Goal: Task Accomplishment & Management: Manage account settings

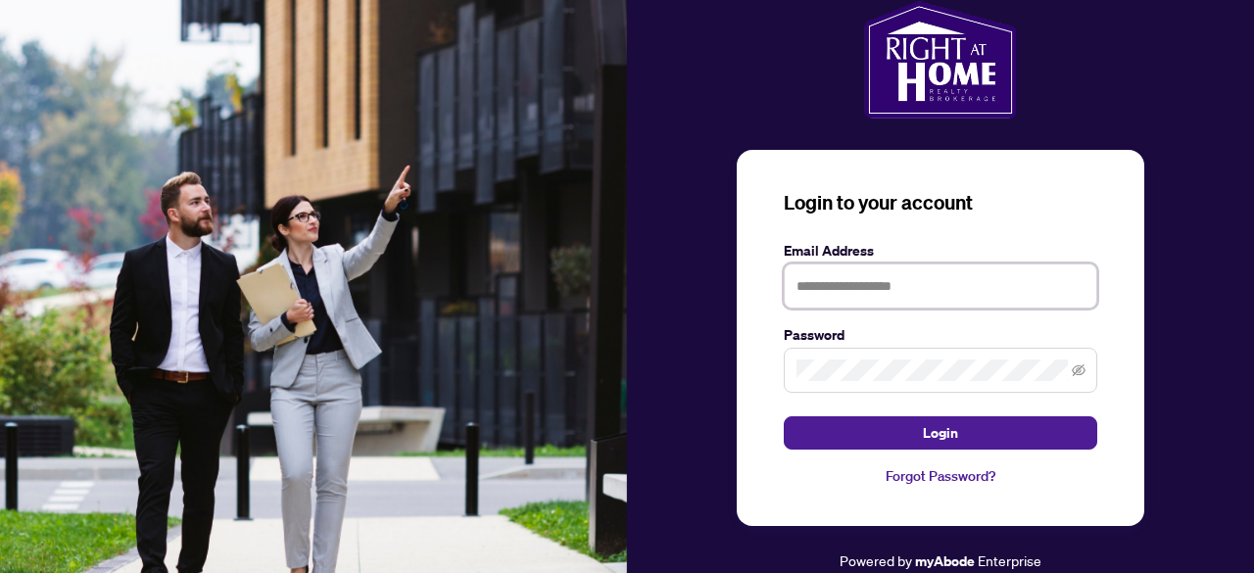
click at [891, 292] on input "text" at bounding box center [941, 286] width 314 height 45
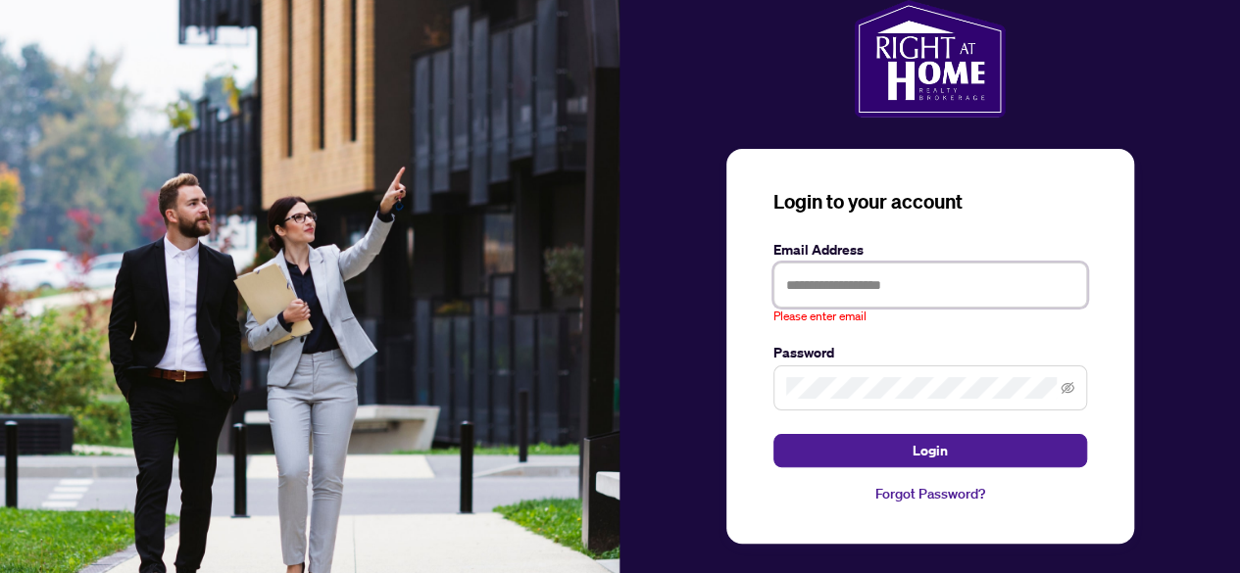
type input "**********"
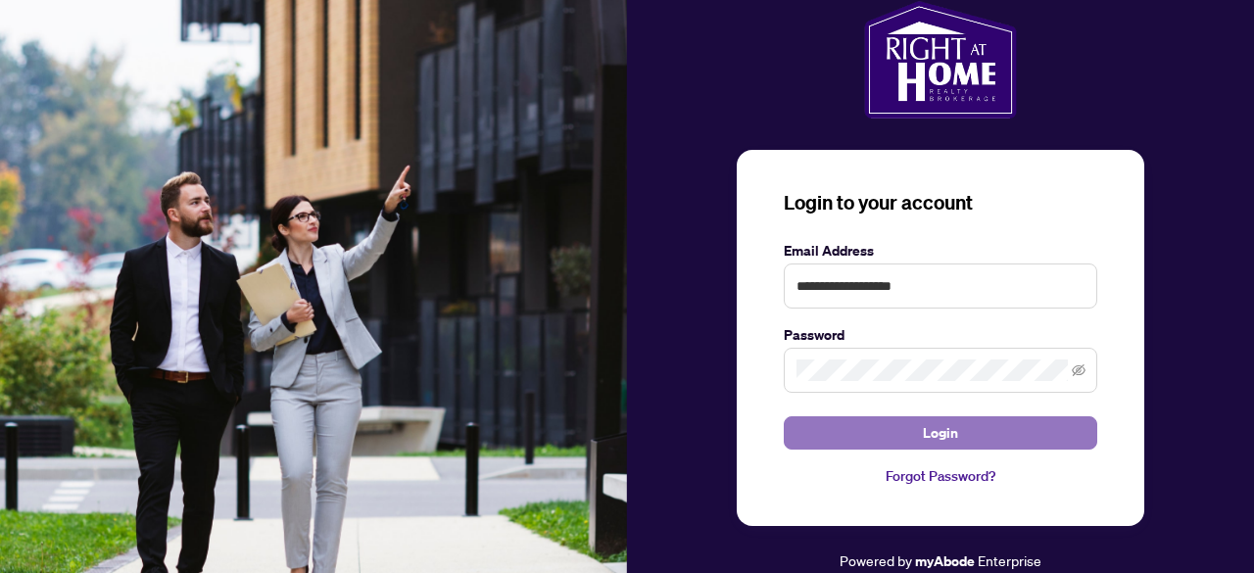
click at [941, 434] on span "Login" at bounding box center [940, 432] width 35 height 31
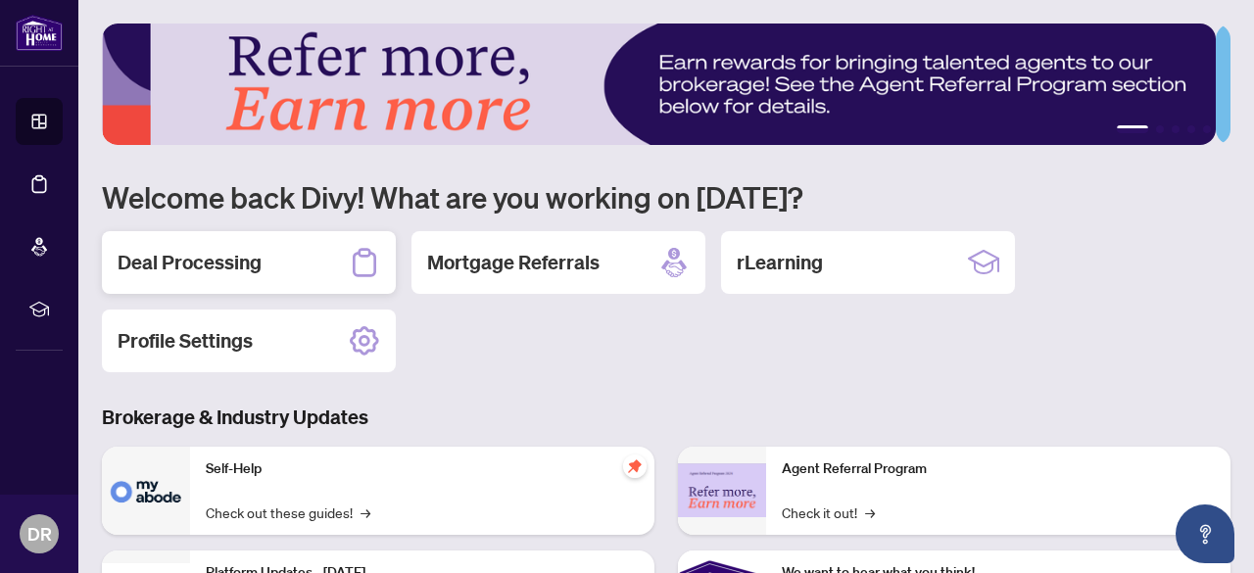
click at [220, 269] on h2 "Deal Processing" at bounding box center [190, 262] width 144 height 27
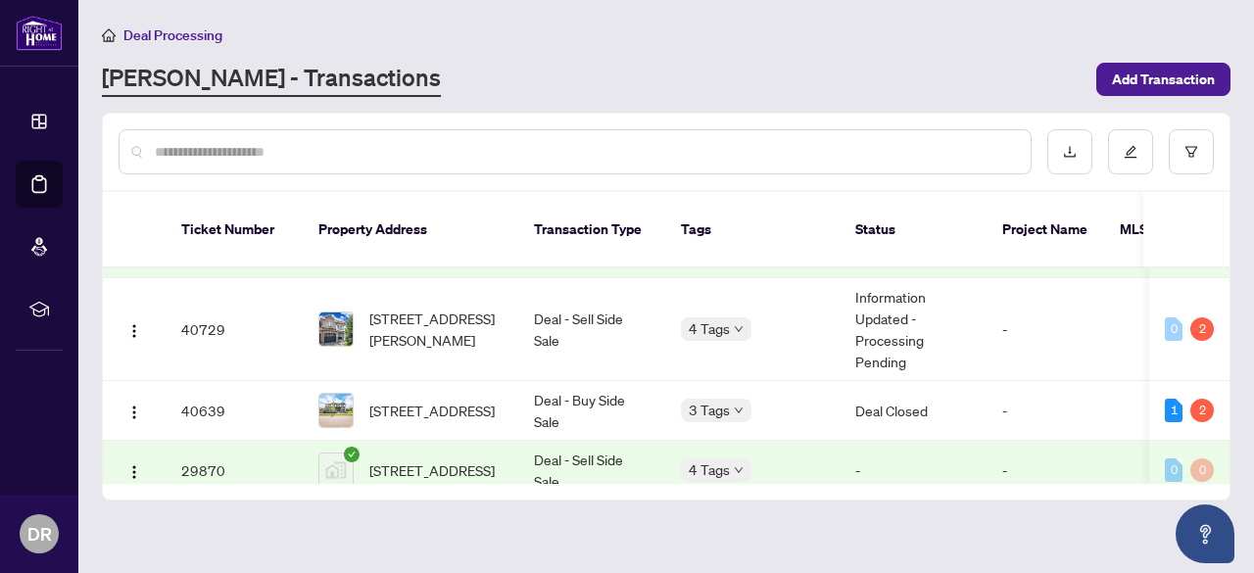
scroll to position [551, 0]
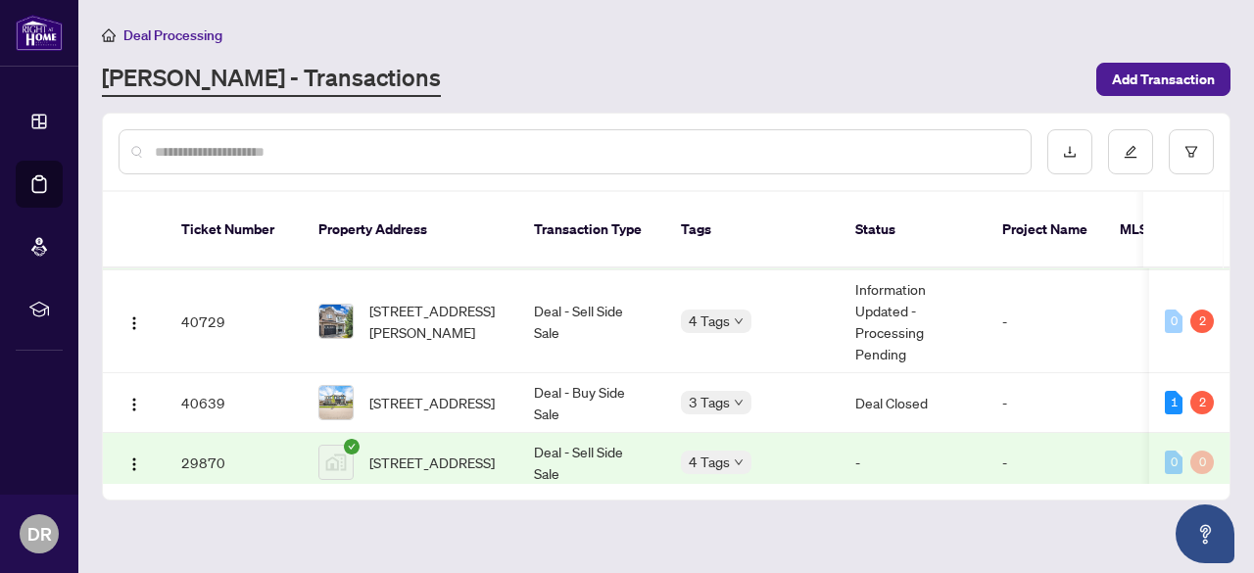
click at [573, 296] on td "Deal - Sell Side Sale" at bounding box center [591, 321] width 147 height 103
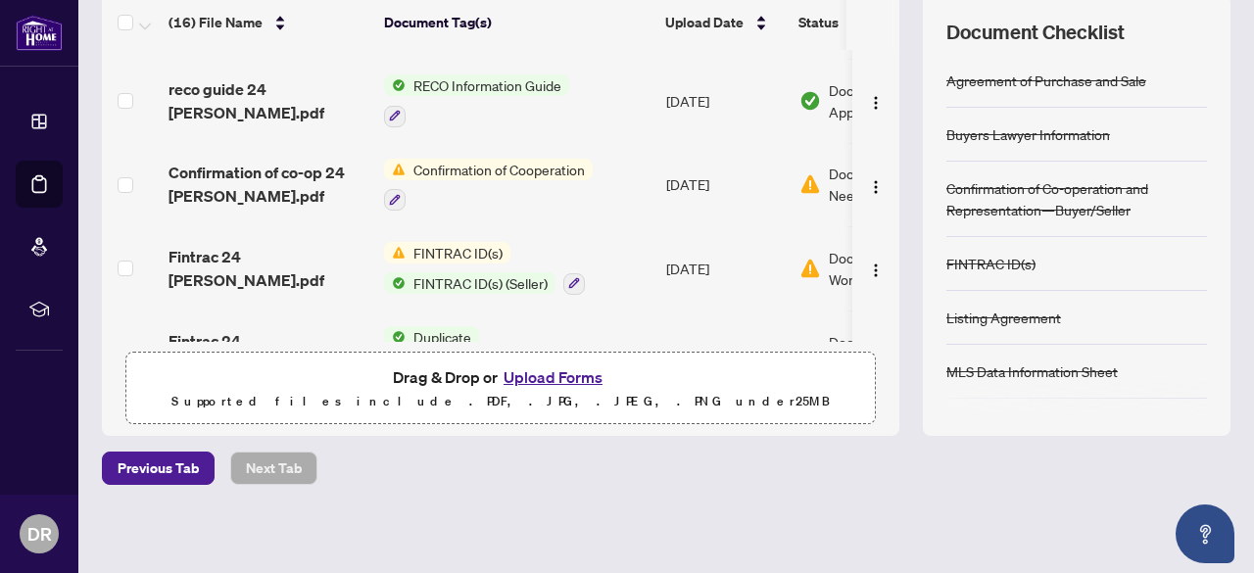
scroll to position [347, 0]
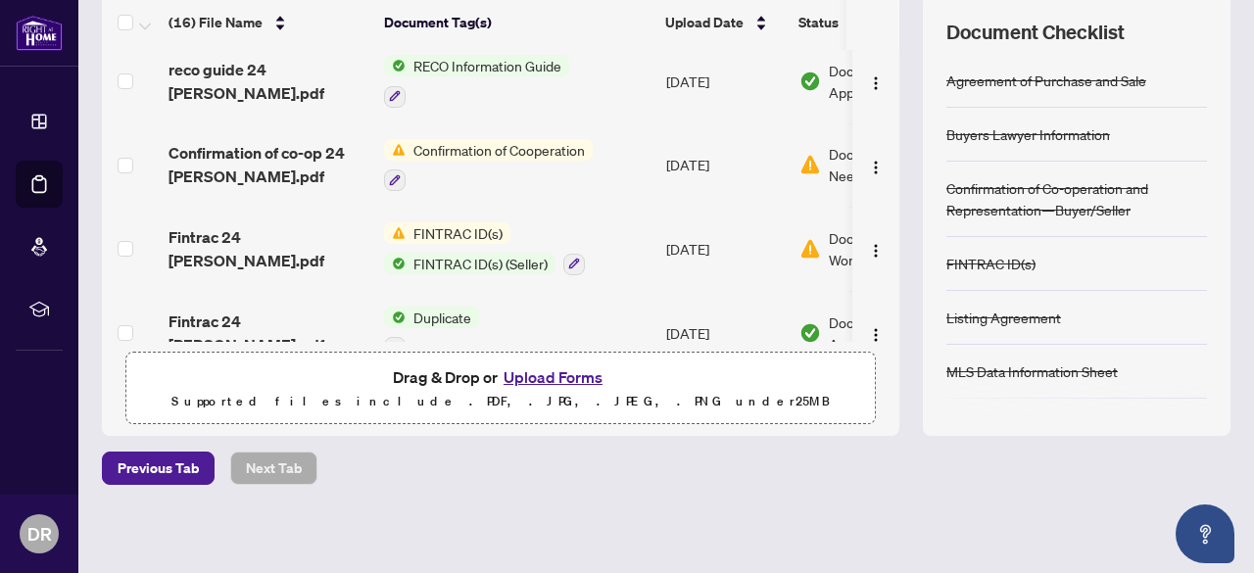
click at [807, 257] on div "Document Needs Work" at bounding box center [875, 248] width 151 height 43
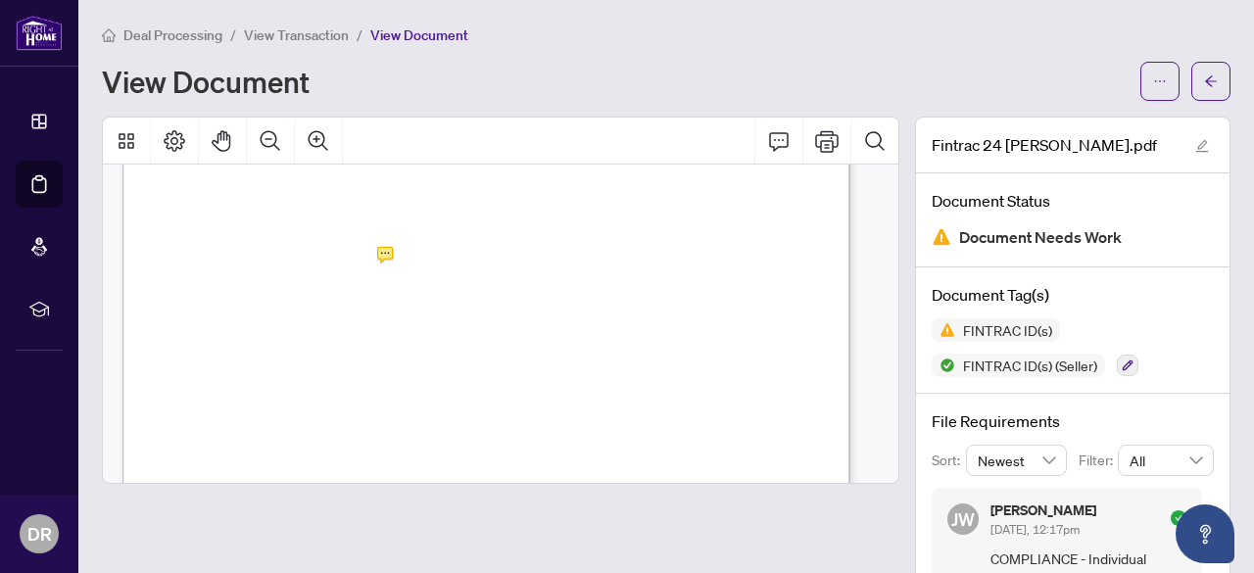
scroll to position [6857, 0]
click at [767, 134] on icon "Comment" at bounding box center [779, 141] width 24 height 24
click at [836, 58] on div "Deal Processing / View Transaction / View Document View Document" at bounding box center [666, 62] width 1129 height 77
click at [815, 147] on icon "Print" at bounding box center [827, 141] width 24 height 24
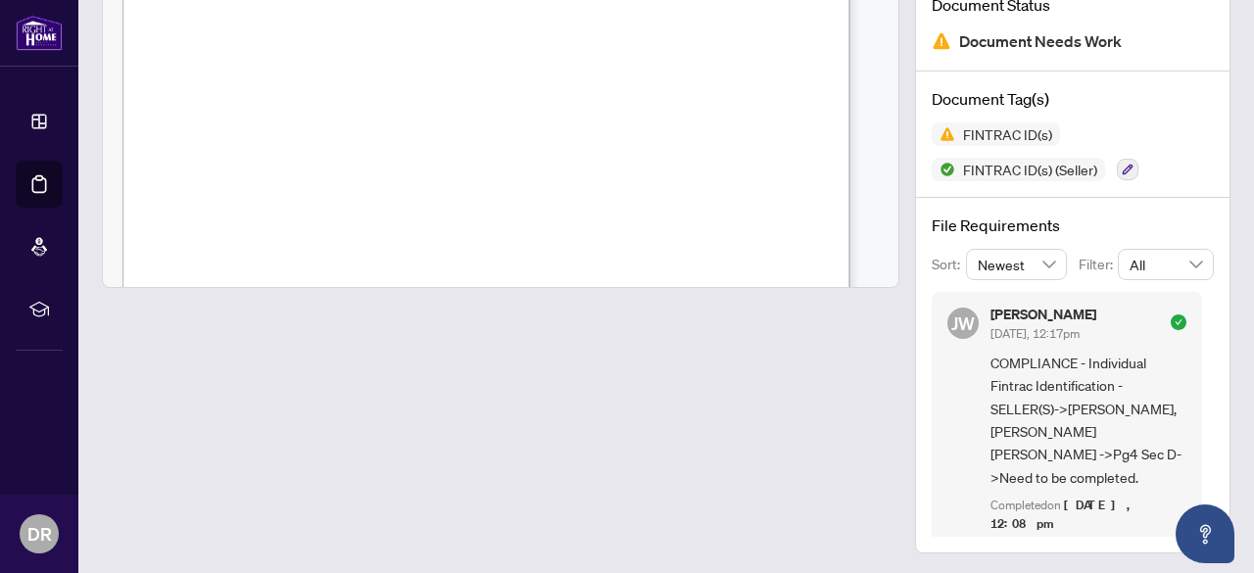
scroll to position [2480, 0]
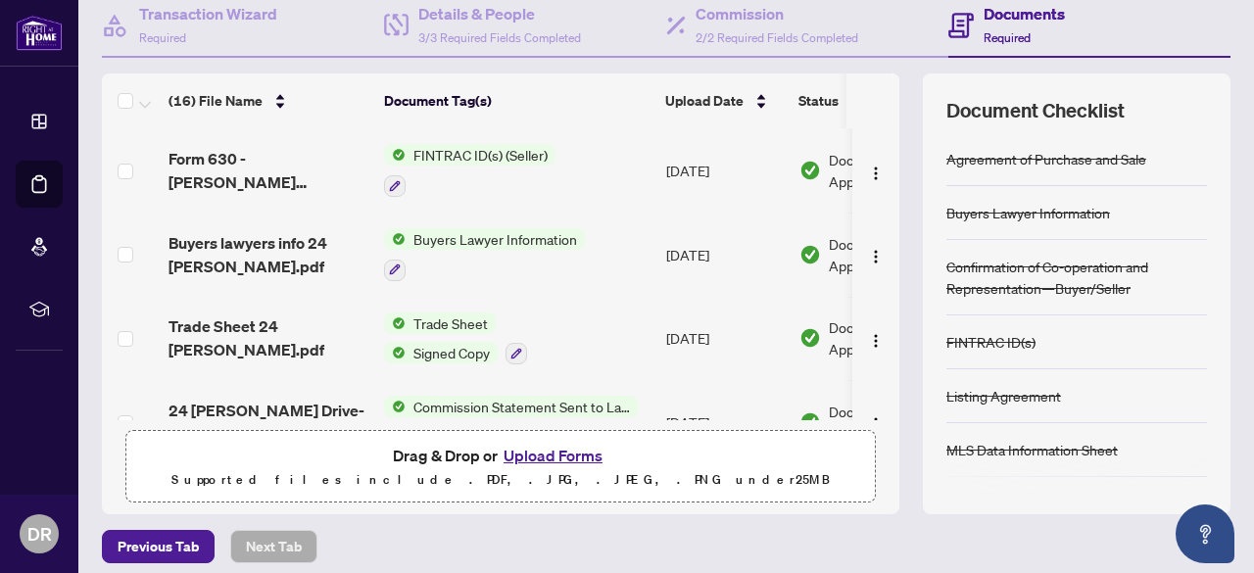
click at [894, 105] on th at bounding box center [897, 100] width 6 height 55
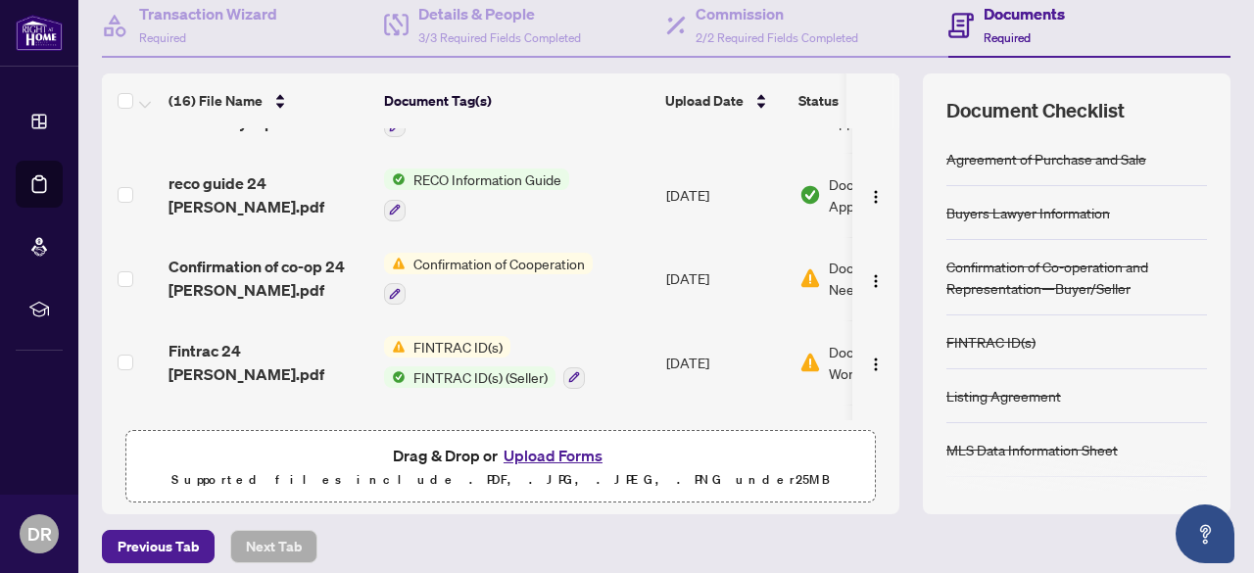
scroll to position [331, 0]
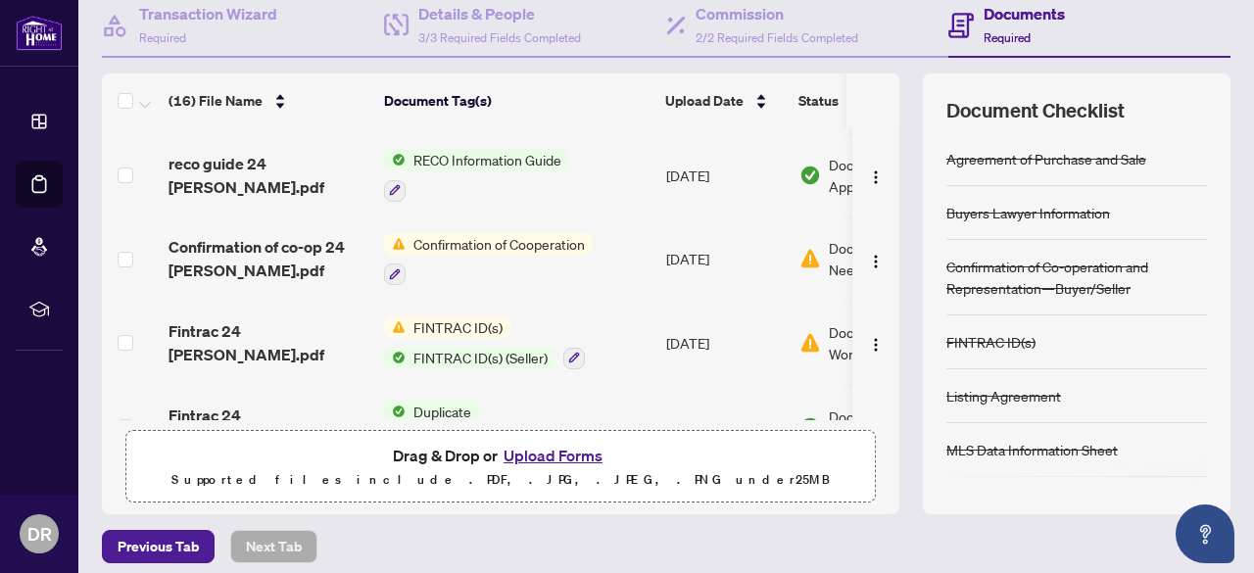
click at [496, 236] on span "Confirmation of Cooperation" at bounding box center [499, 244] width 187 height 22
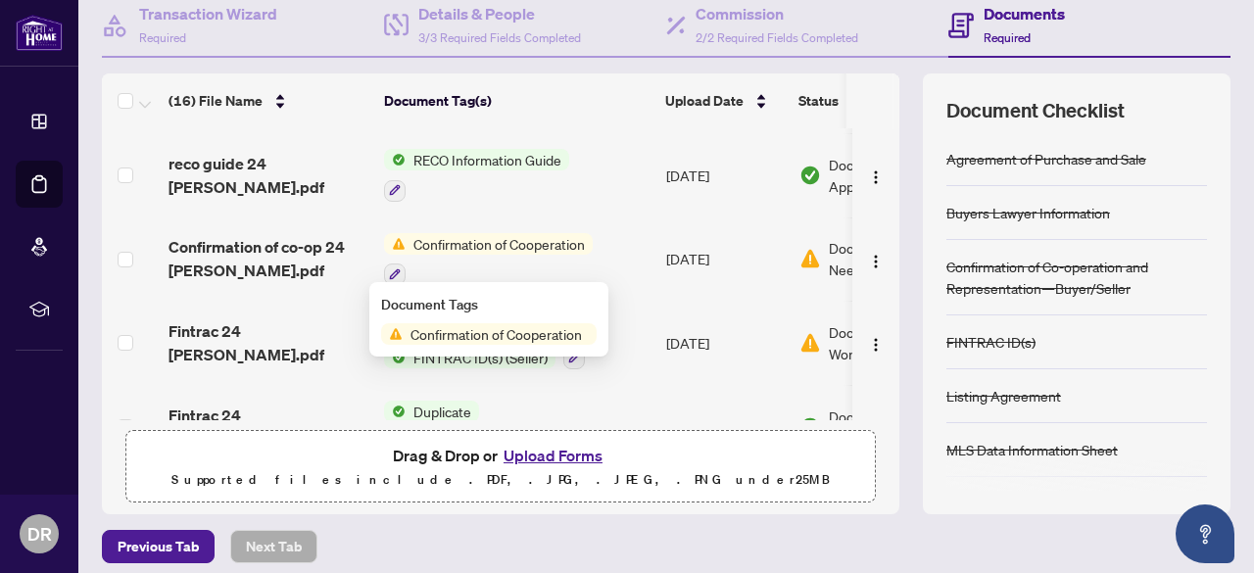
click at [567, 339] on span "Confirmation of Cooperation" at bounding box center [496, 334] width 187 height 22
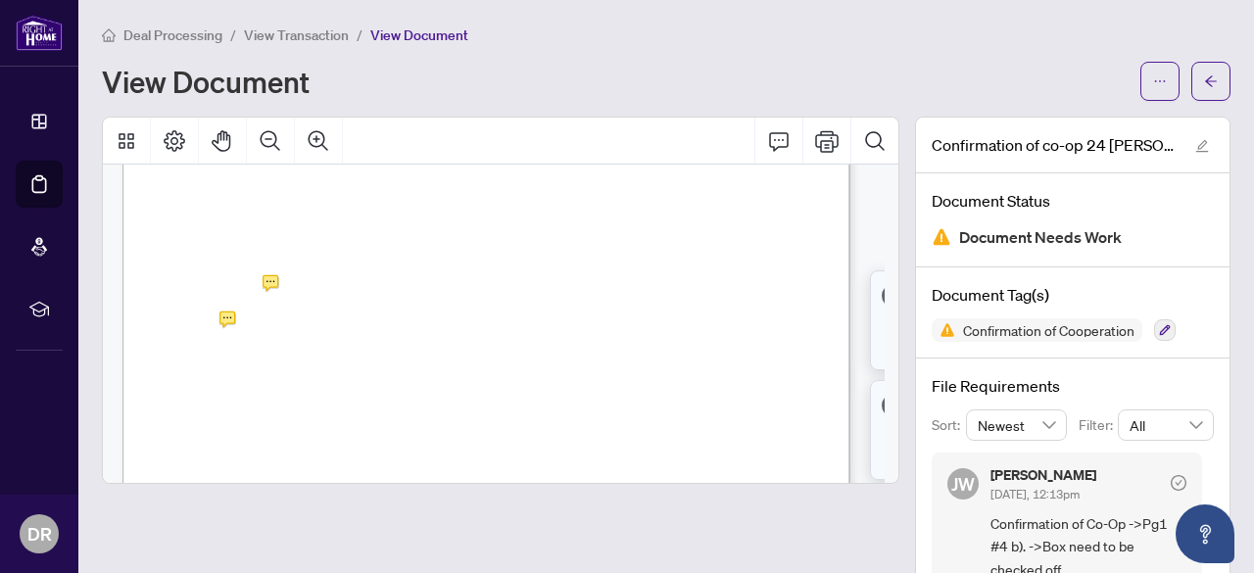
scroll to position [508, 0]
click at [815, 130] on icon "Print" at bounding box center [827, 141] width 24 height 22
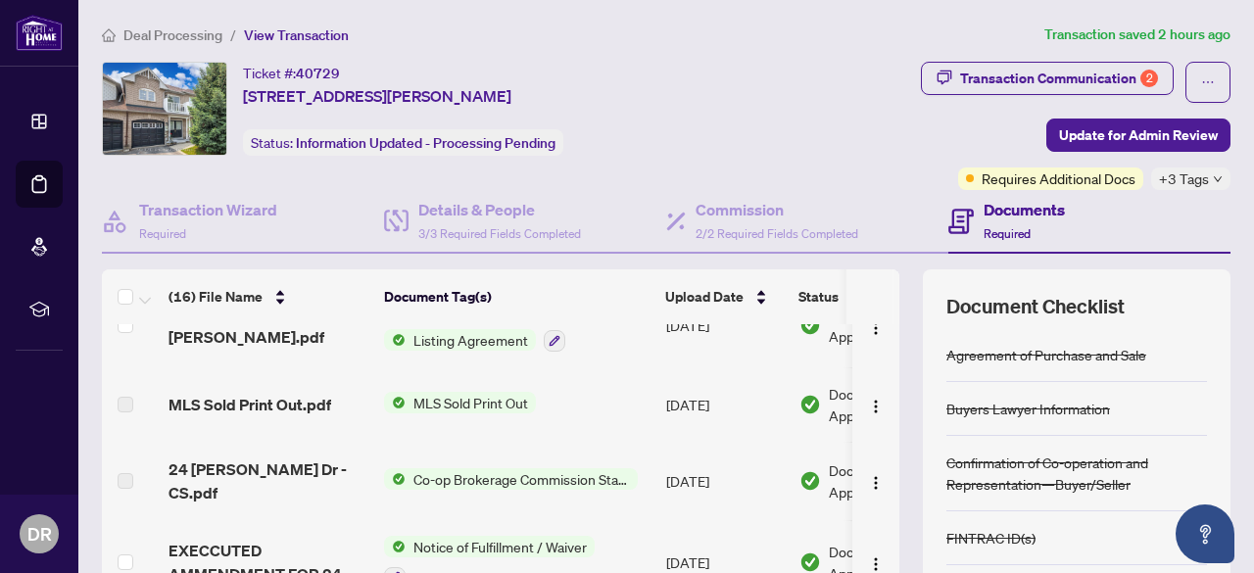
scroll to position [713, 0]
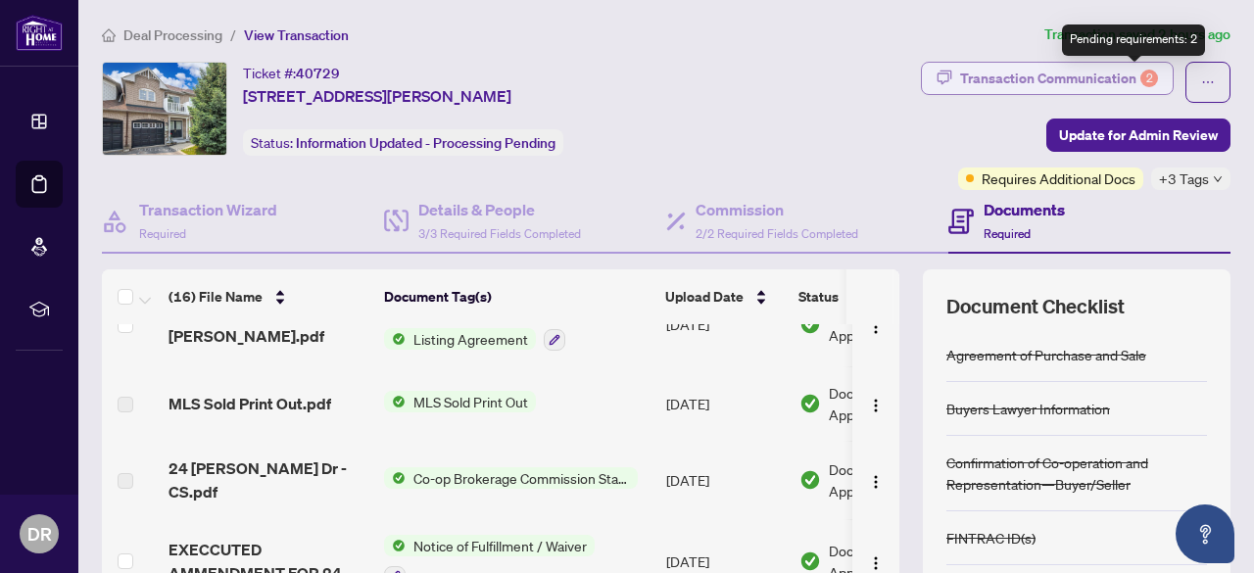
click at [1141, 75] on div "2" at bounding box center [1150, 79] width 18 height 18
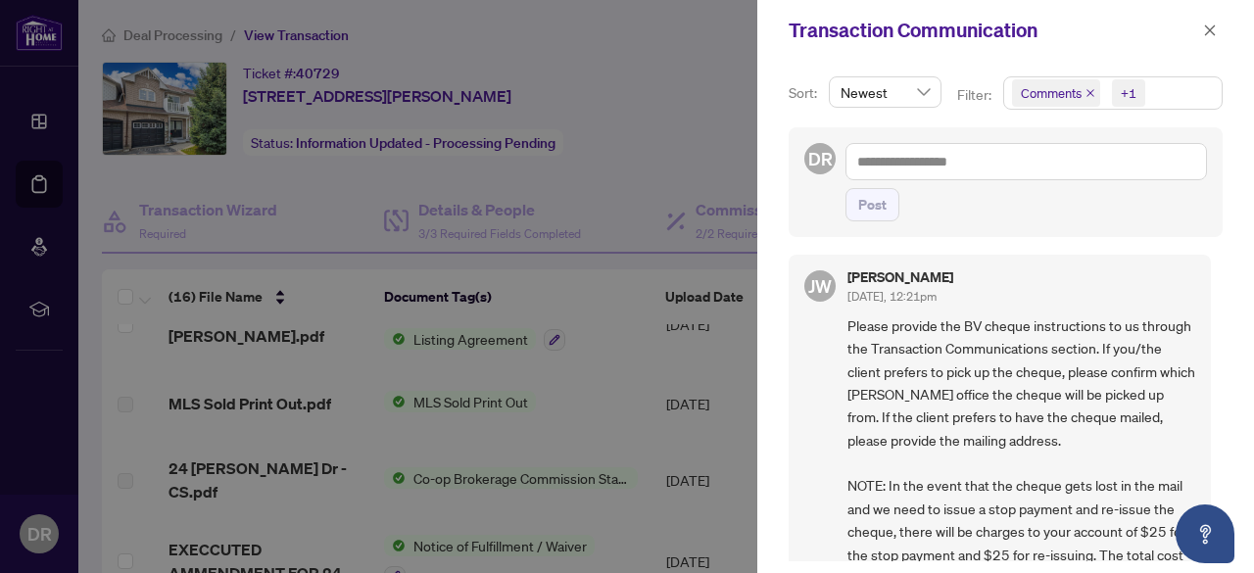
scroll to position [0, 0]
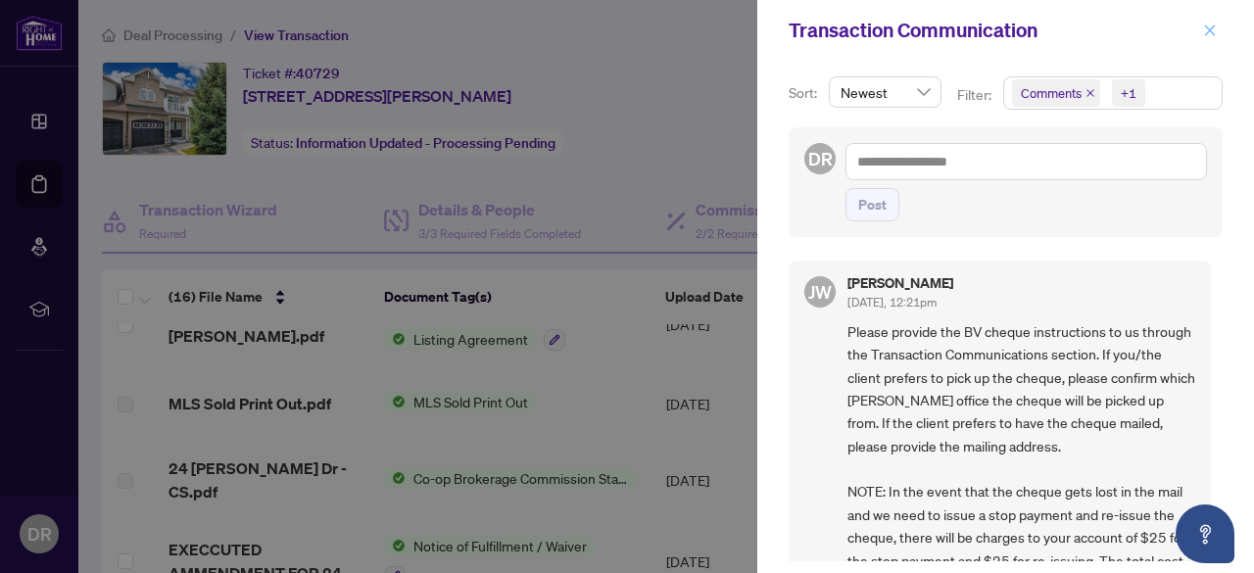
click at [1213, 28] on icon "close" at bounding box center [1210, 31] width 14 height 14
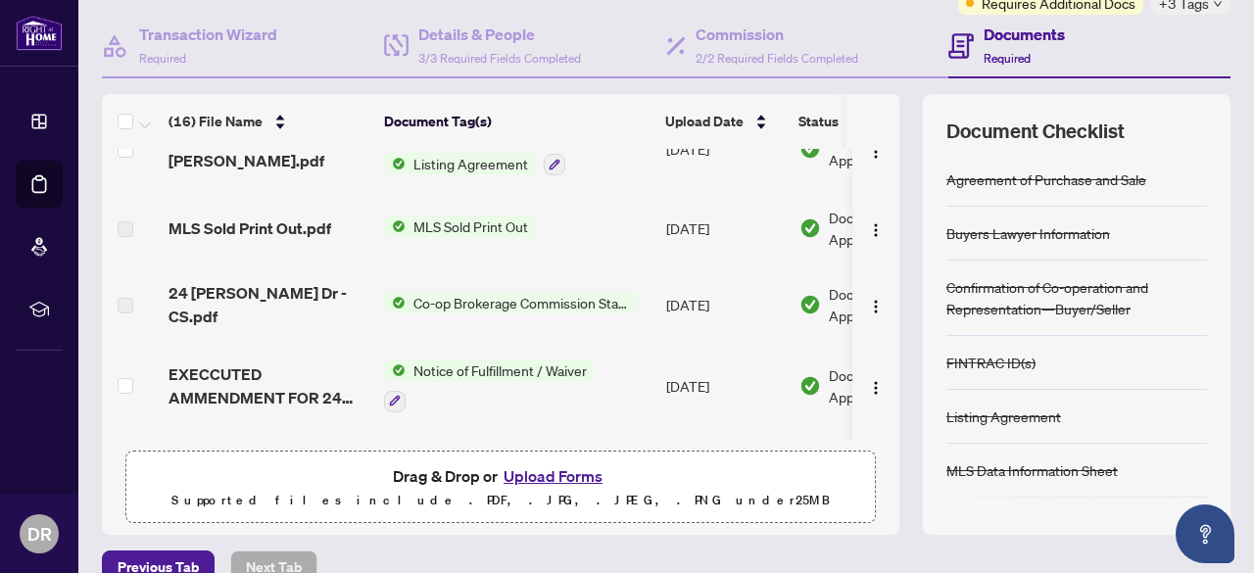
scroll to position [176, 0]
click at [557, 475] on button "Upload Forms" at bounding box center [553, 475] width 111 height 25
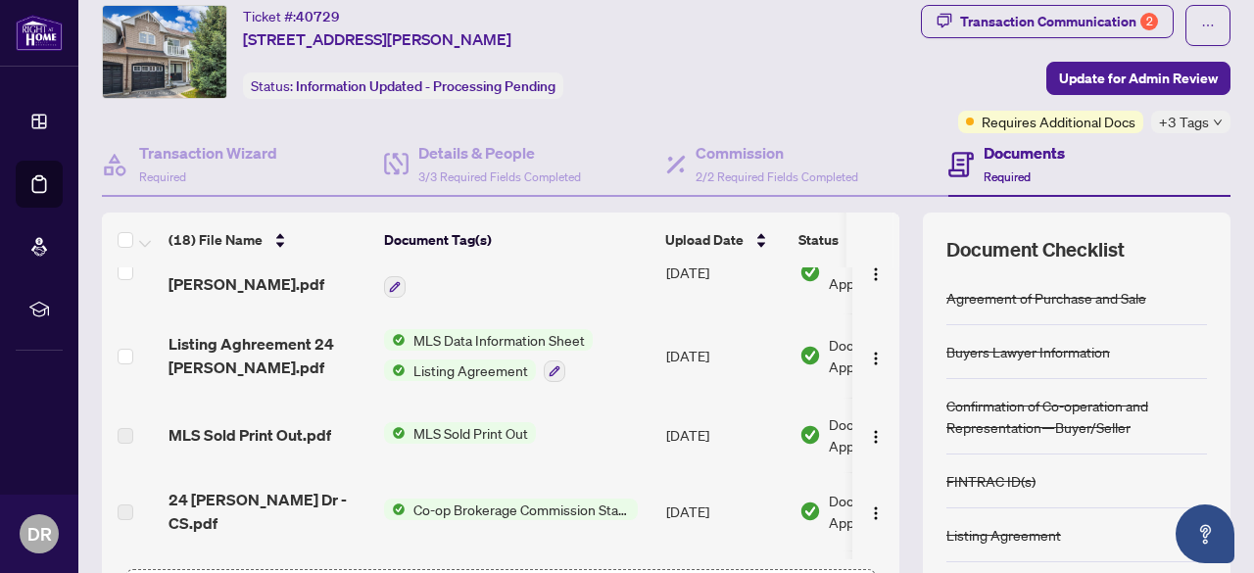
scroll to position [60, 0]
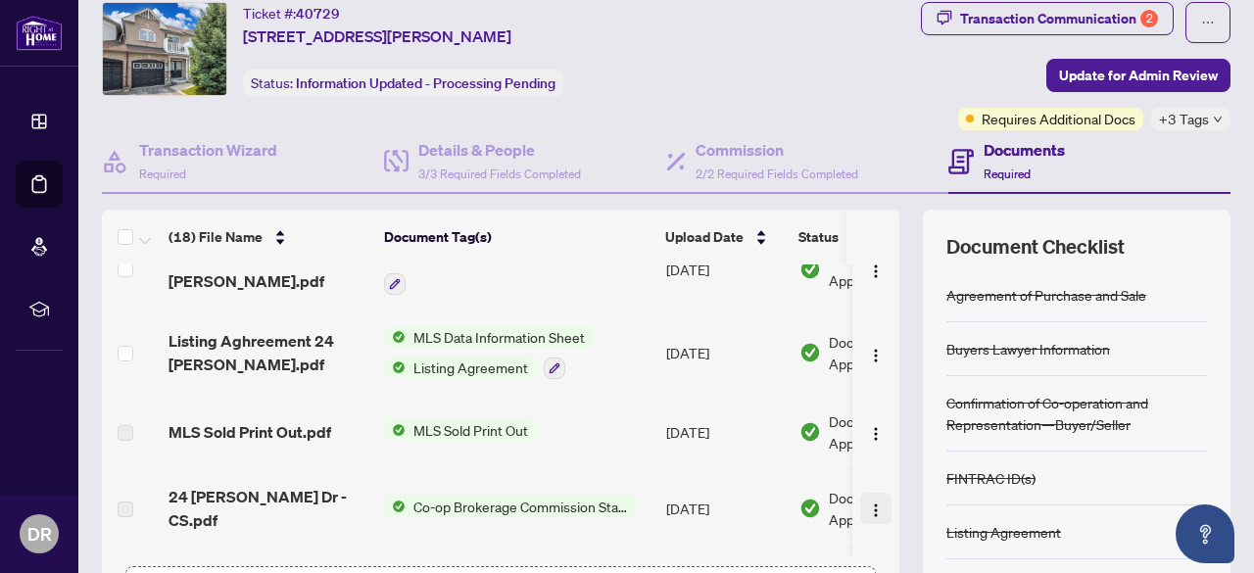
click at [869, 493] on button "button" at bounding box center [875, 508] width 31 height 31
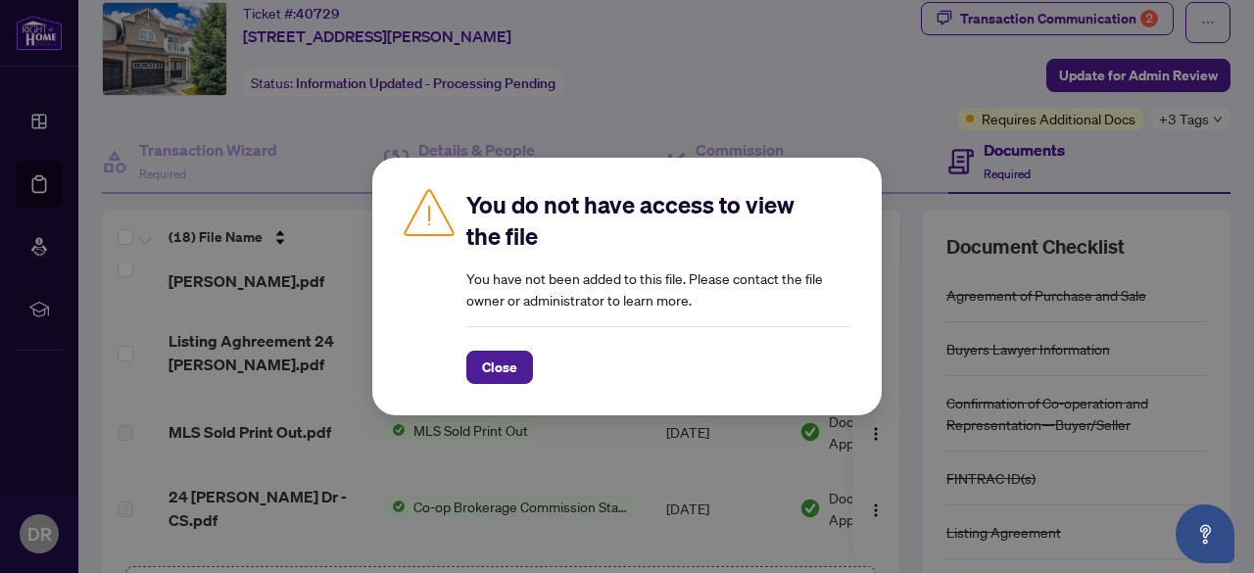
click at [820, 122] on div "You do not have access to view the file You have not been added to this file. P…" at bounding box center [627, 286] width 1254 height 573
click at [505, 374] on span "Close" at bounding box center [499, 367] width 35 height 31
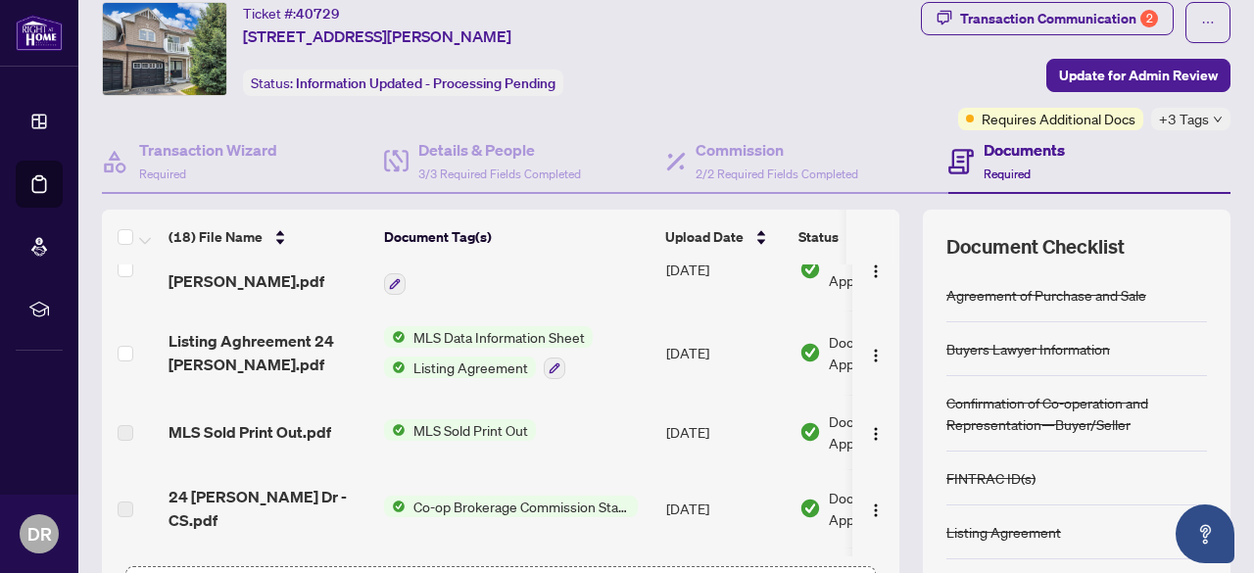
scroll to position [532, 0]
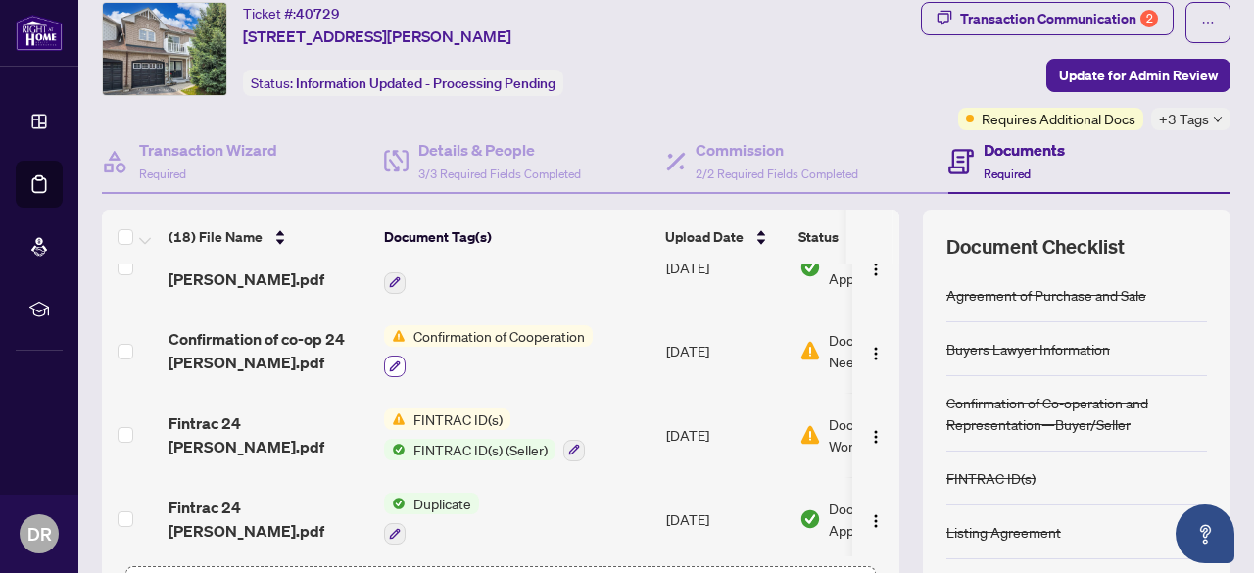
click at [395, 361] on icon "button" at bounding box center [395, 366] width 11 height 11
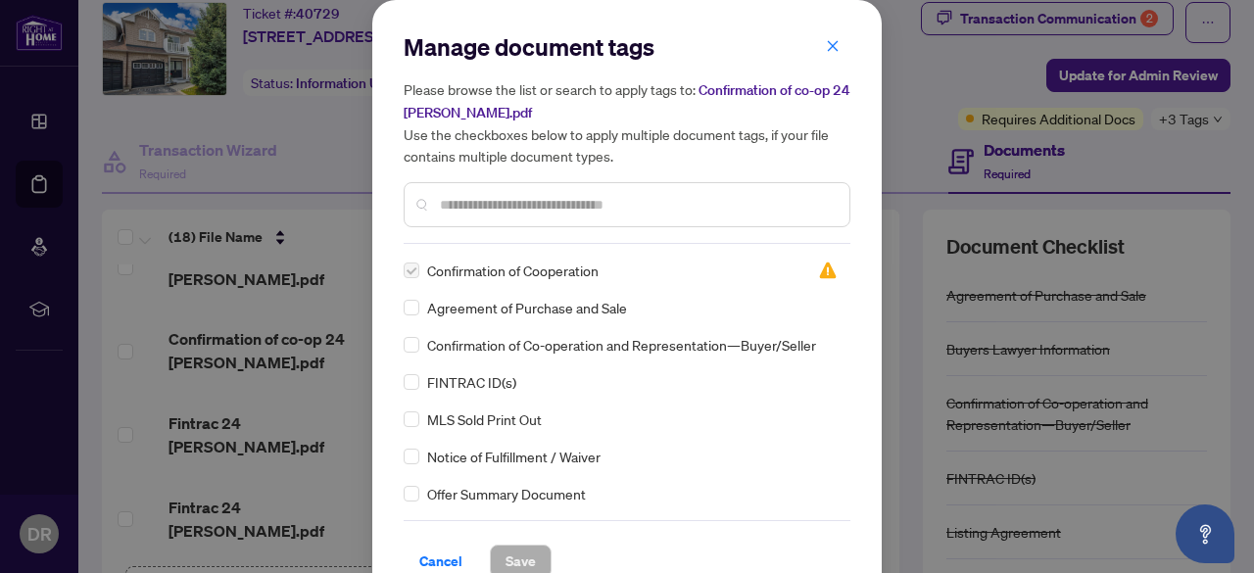
click at [404, 267] on label at bounding box center [412, 271] width 16 height 22
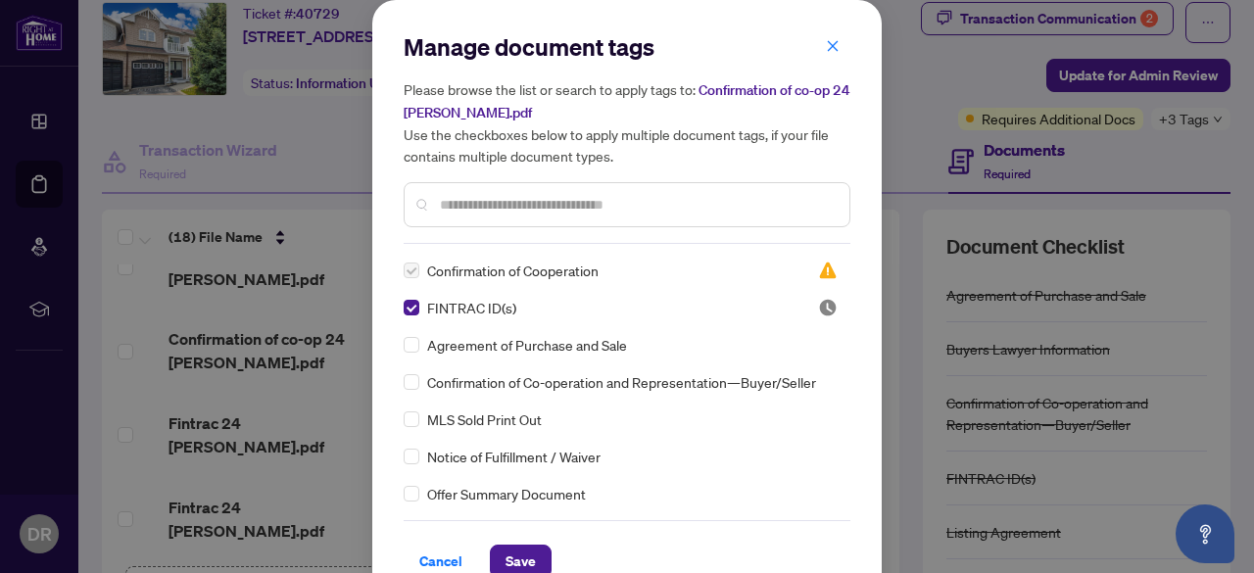
click at [407, 268] on label at bounding box center [412, 271] width 16 height 22
click at [513, 556] on span "Save" at bounding box center [521, 561] width 30 height 31
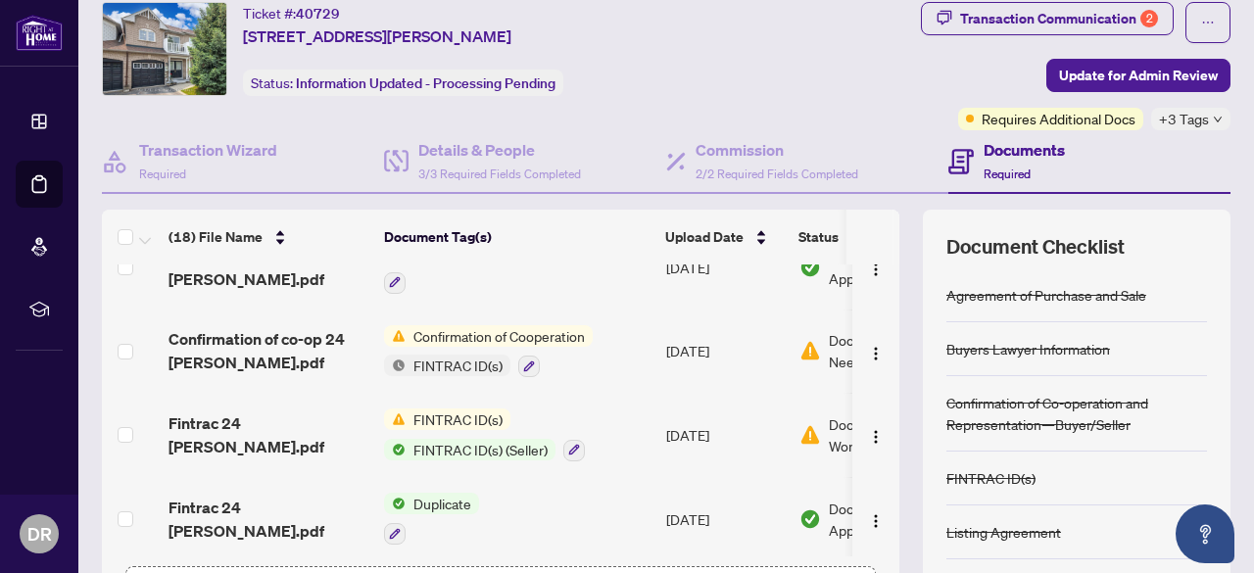
click at [547, 325] on span "Confirmation of Cooperation" at bounding box center [499, 336] width 187 height 22
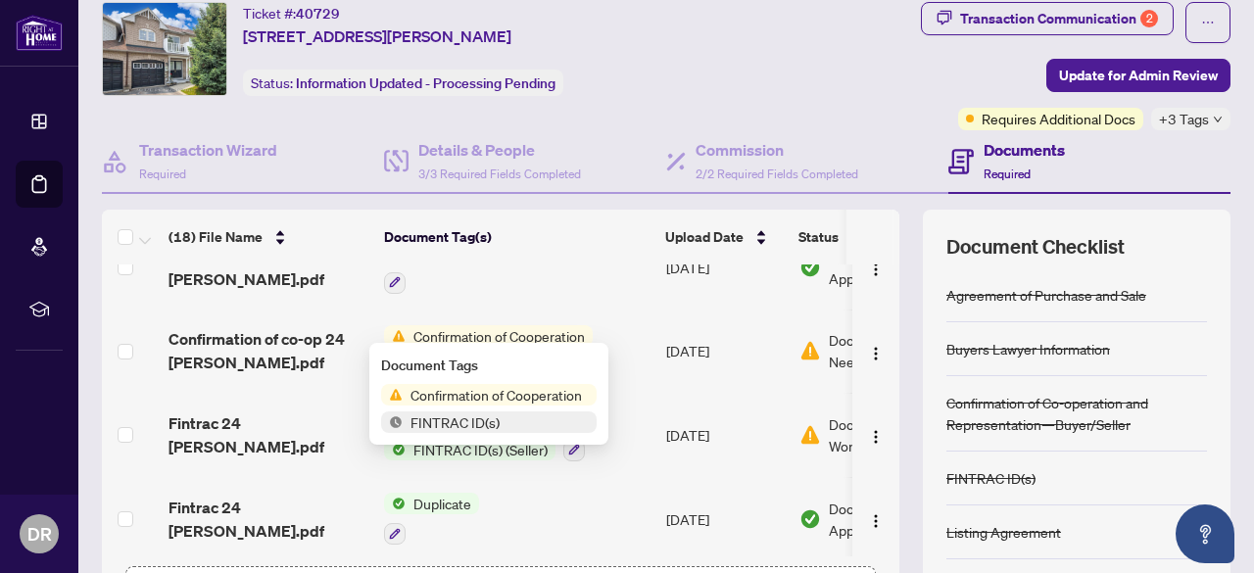
click at [524, 397] on span "Confirmation of Cooperation" at bounding box center [496, 395] width 187 height 22
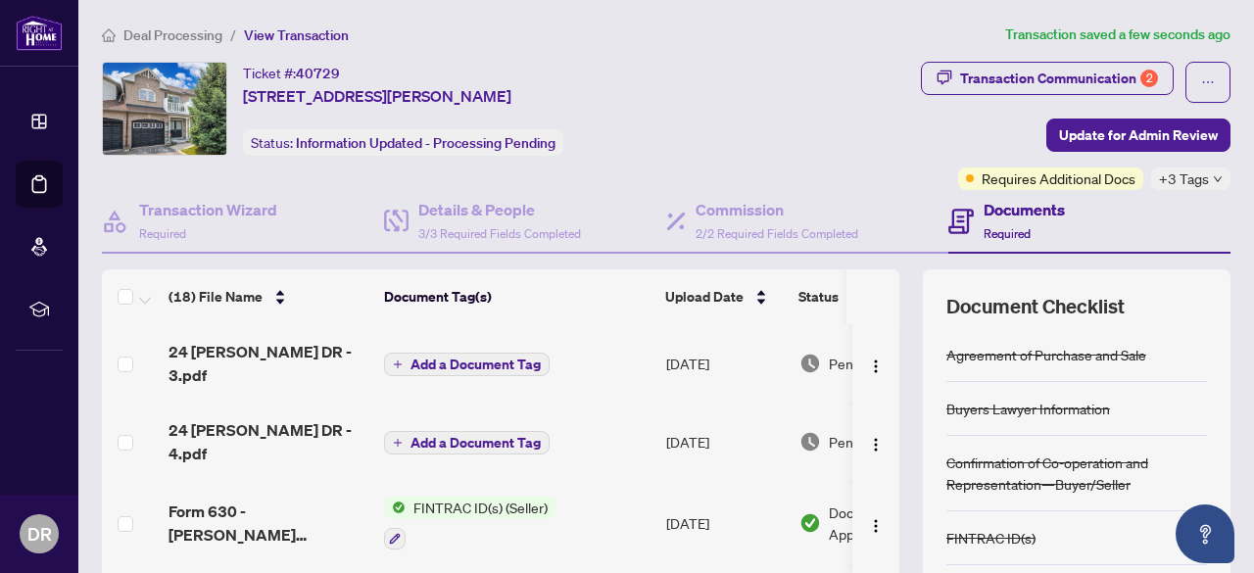
click at [489, 365] on button "Add a Document Tag" at bounding box center [467, 365] width 166 height 24
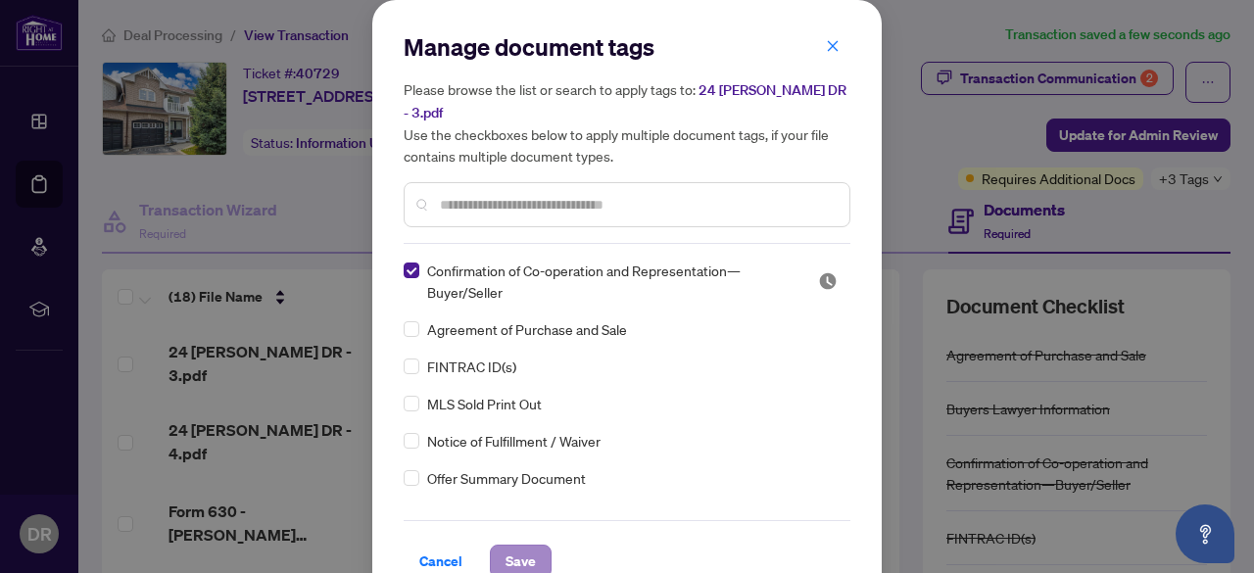
click at [519, 548] on span "Save" at bounding box center [521, 561] width 30 height 31
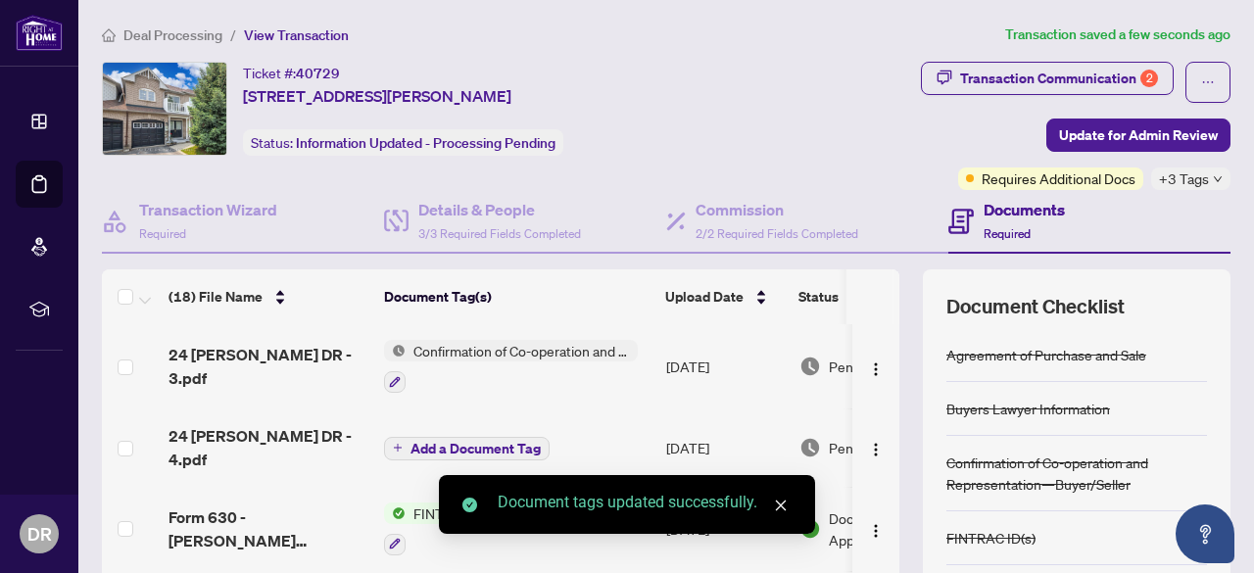
click at [451, 445] on span "Add a Document Tag" at bounding box center [476, 449] width 130 height 14
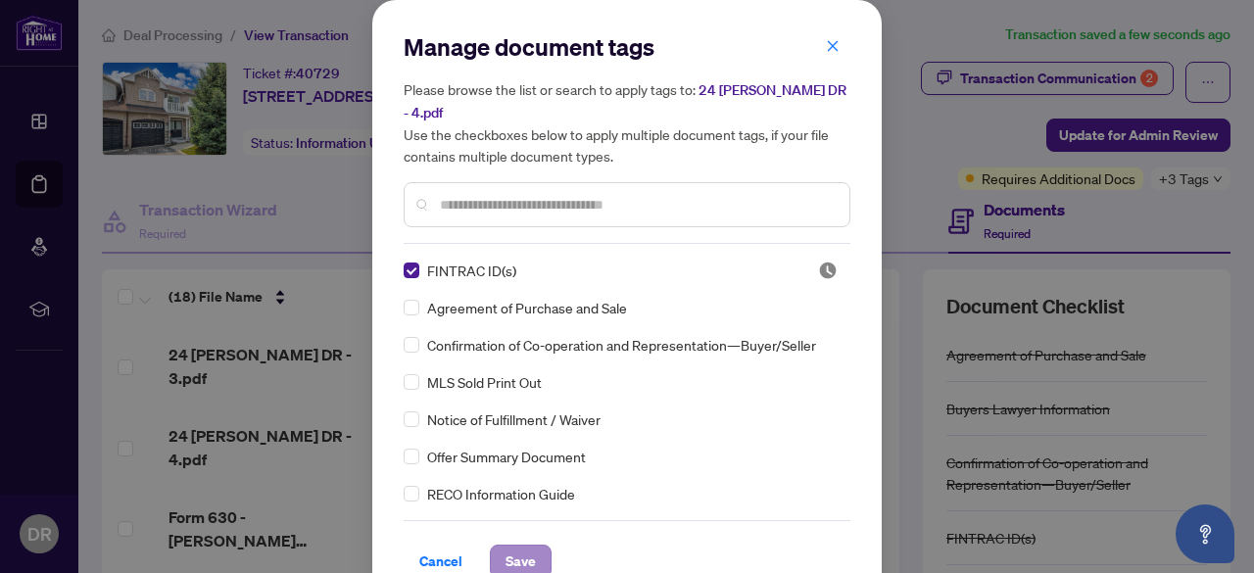
click at [494, 549] on button "Save" at bounding box center [521, 561] width 62 height 33
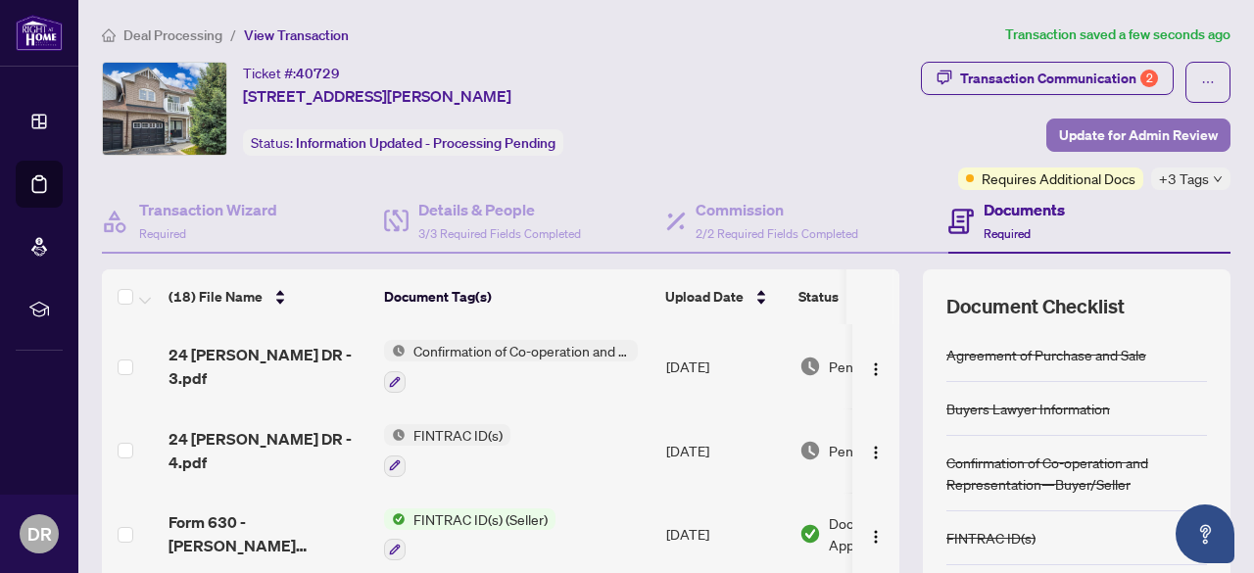
click at [1137, 132] on span "Update for Admin Review" at bounding box center [1138, 135] width 159 height 31
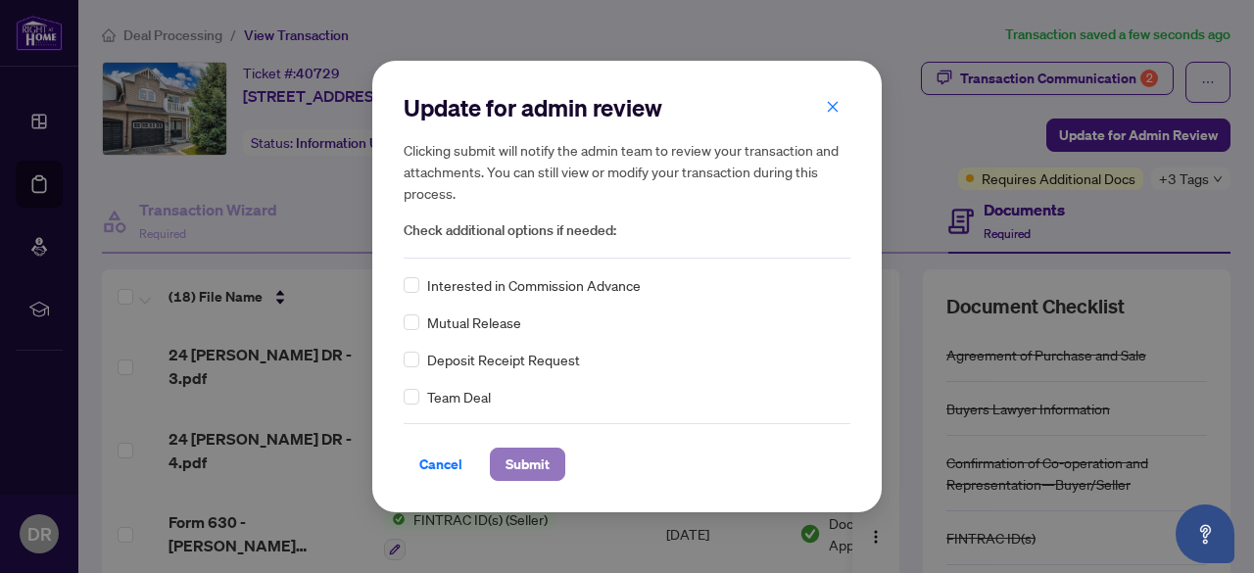
click at [529, 463] on span "Submit" at bounding box center [528, 464] width 44 height 31
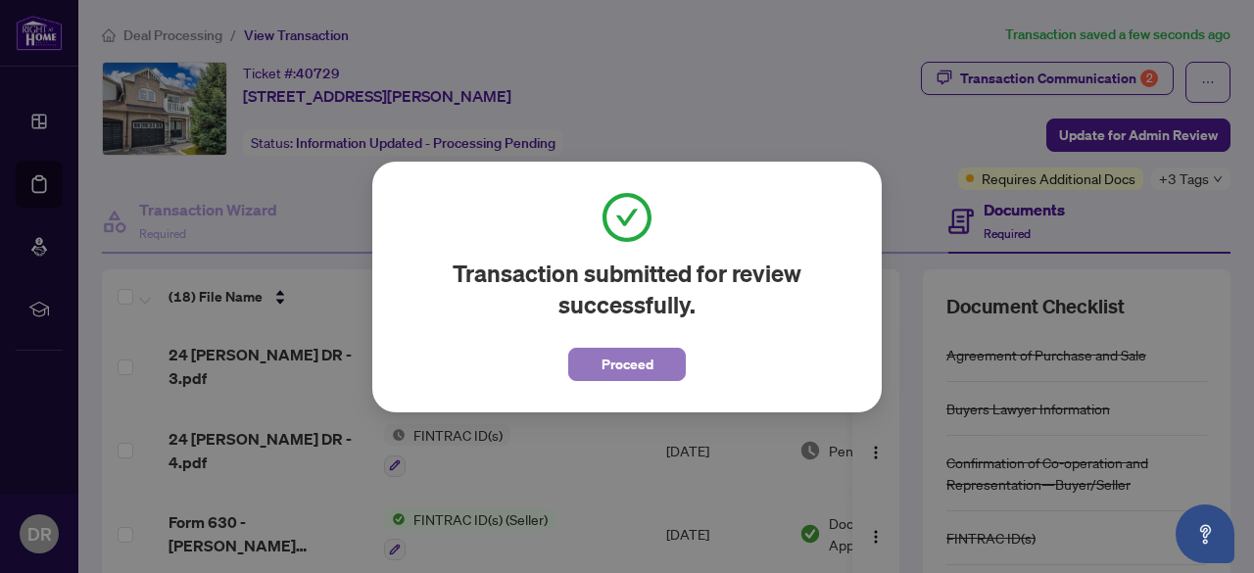
click at [643, 366] on span "Proceed" at bounding box center [628, 364] width 52 height 31
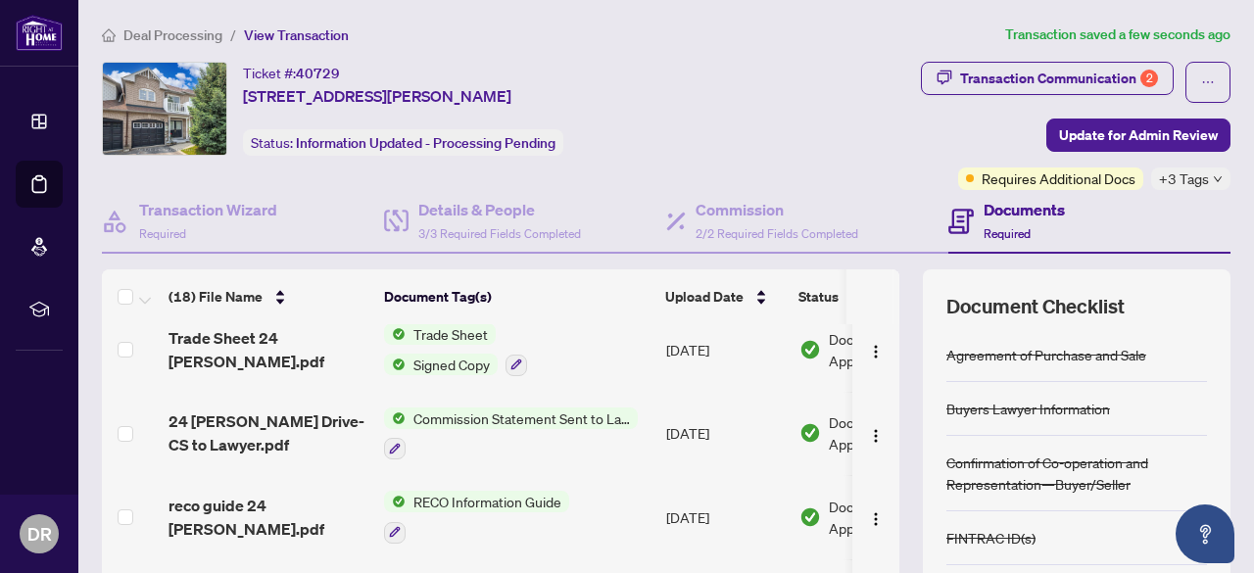
scroll to position [363, 0]
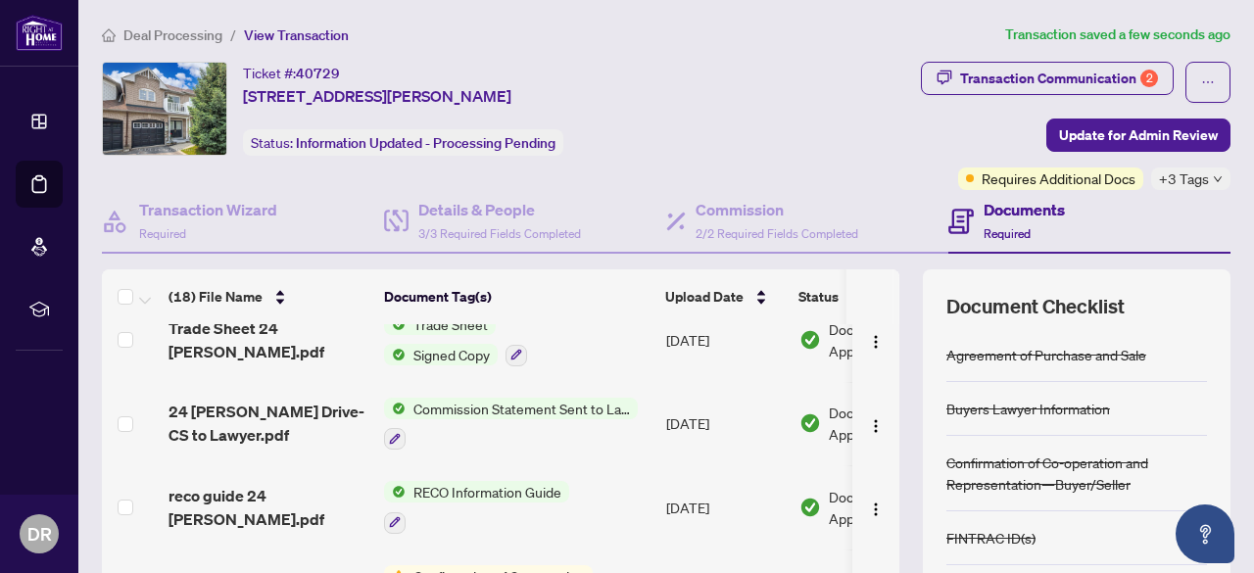
click at [303, 343] on span "Trade Sheet 24 [PERSON_NAME].pdf" at bounding box center [269, 340] width 200 height 47
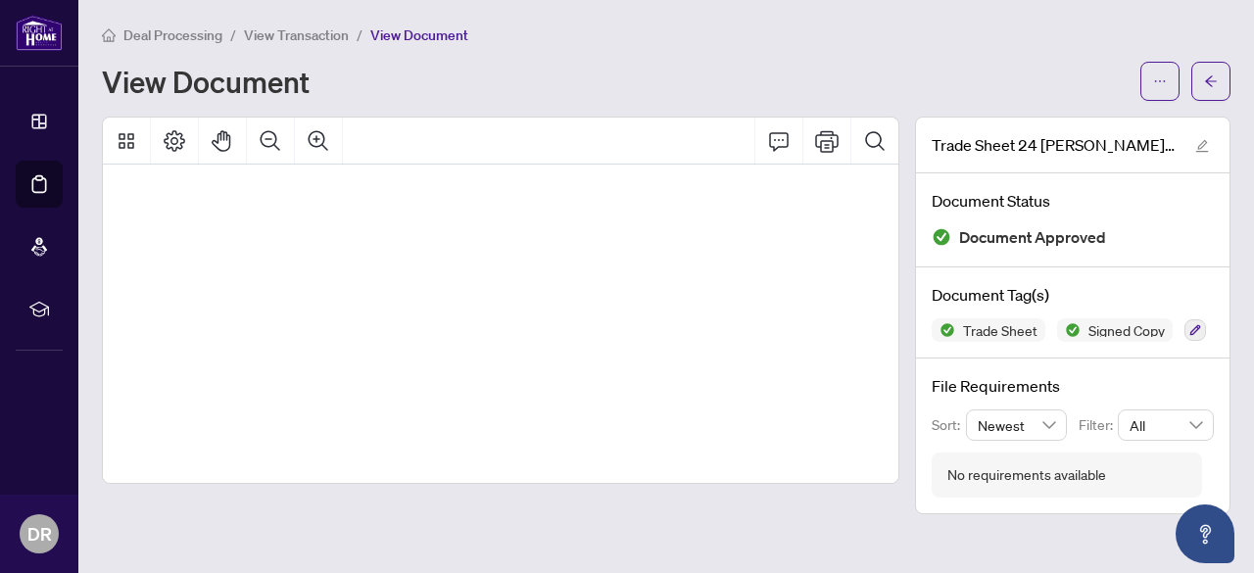
scroll to position [1369, 1327]
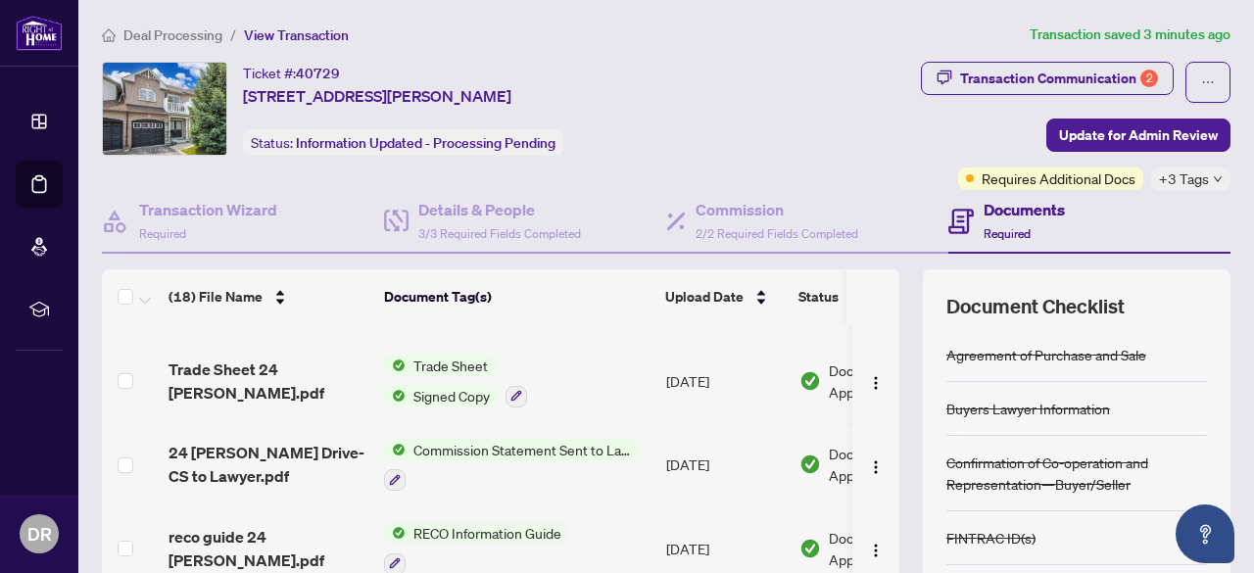
scroll to position [327, 0]
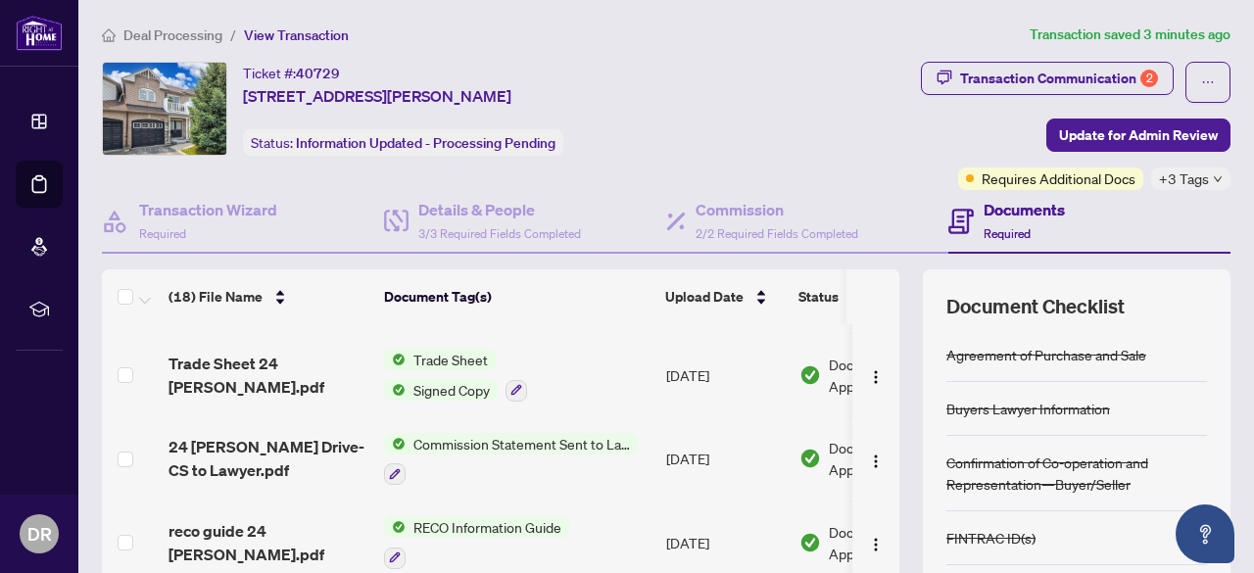
click at [257, 387] on td "Trade Sheet 24 [PERSON_NAME].pdf" at bounding box center [269, 375] width 216 height 84
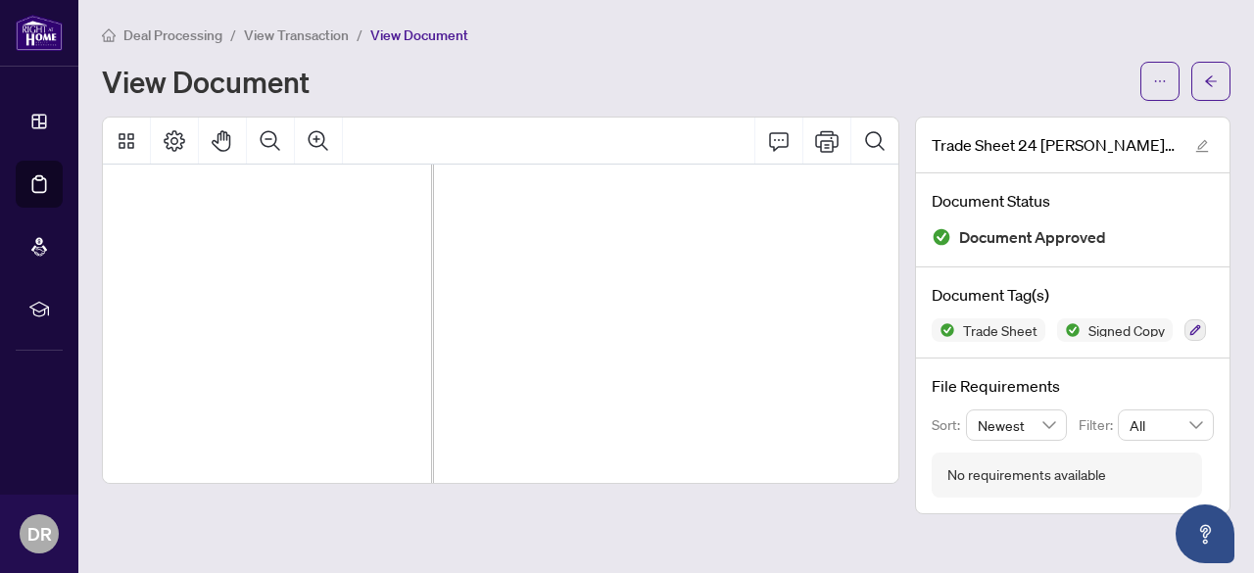
scroll to position [2146, 2800]
click at [273, 143] on icon "Zoom Out" at bounding box center [271, 140] width 20 height 20
click at [259, 140] on icon "Zoom Out" at bounding box center [271, 141] width 24 height 24
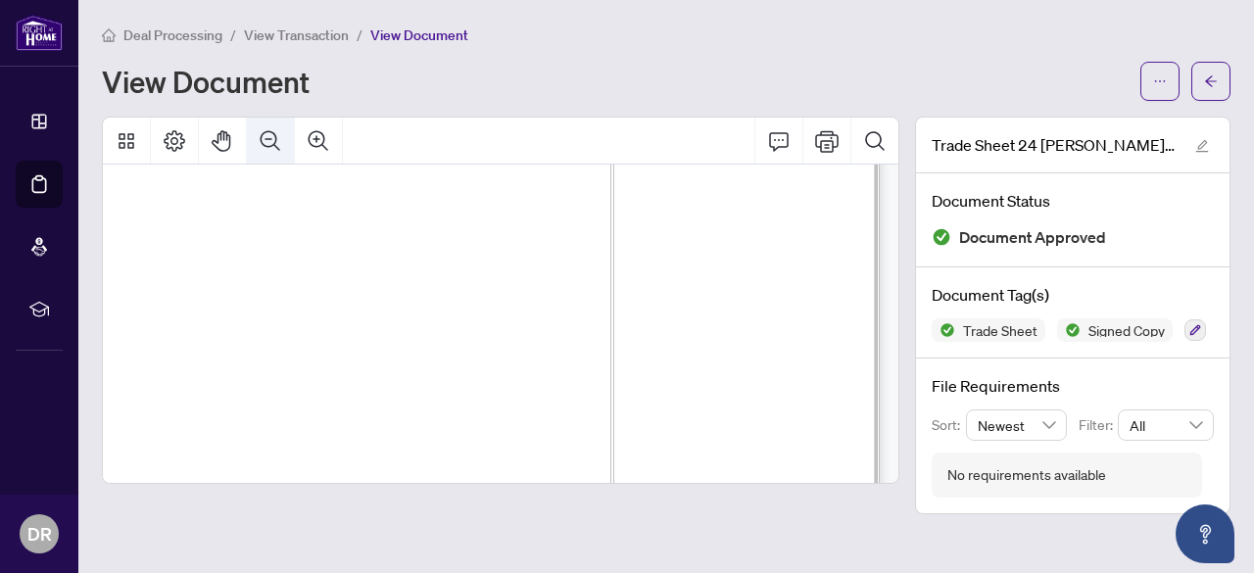
click at [266, 155] on button "Zoom Out" at bounding box center [270, 141] width 47 height 47
click at [267, 138] on icon "Zoom Out" at bounding box center [271, 141] width 24 height 24
click at [261, 150] on icon "Zoom Out" at bounding box center [271, 141] width 24 height 24
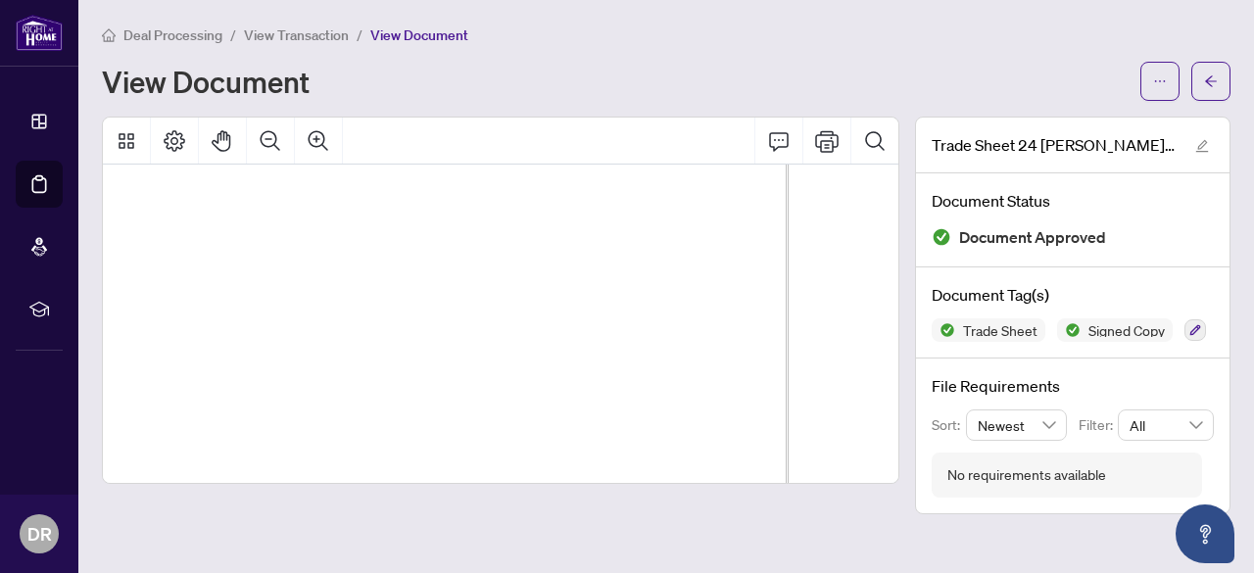
scroll to position [1941, 337]
